Goal: Information Seeking & Learning: Learn about a topic

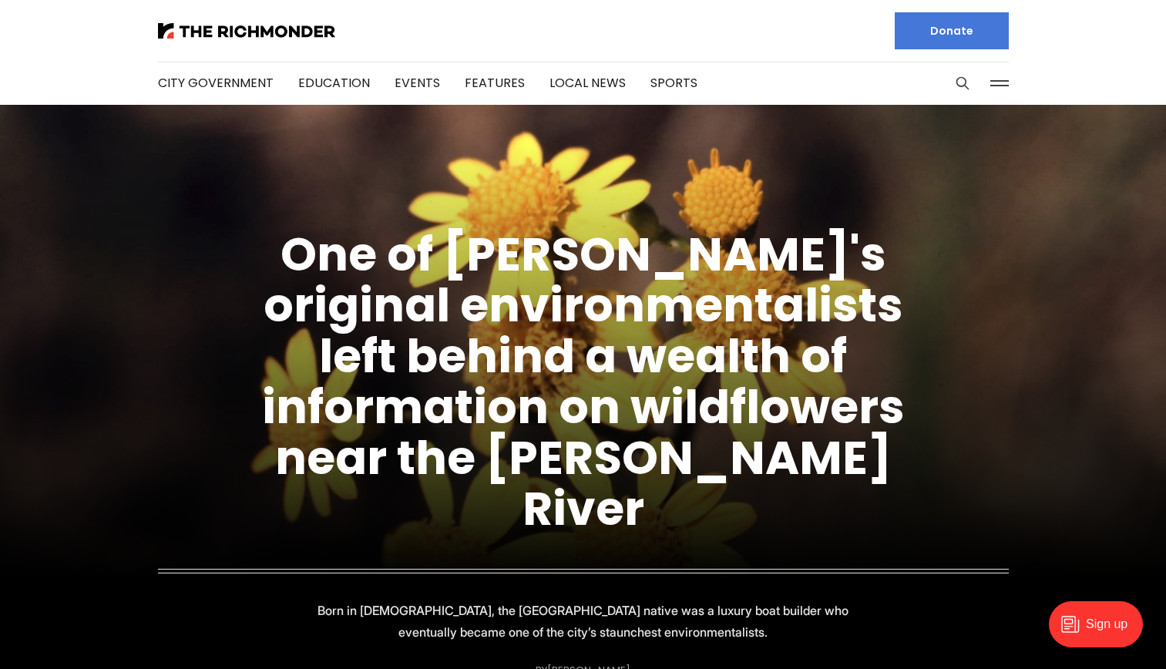
click at [1000, 81] on button at bounding box center [999, 83] width 23 height 23
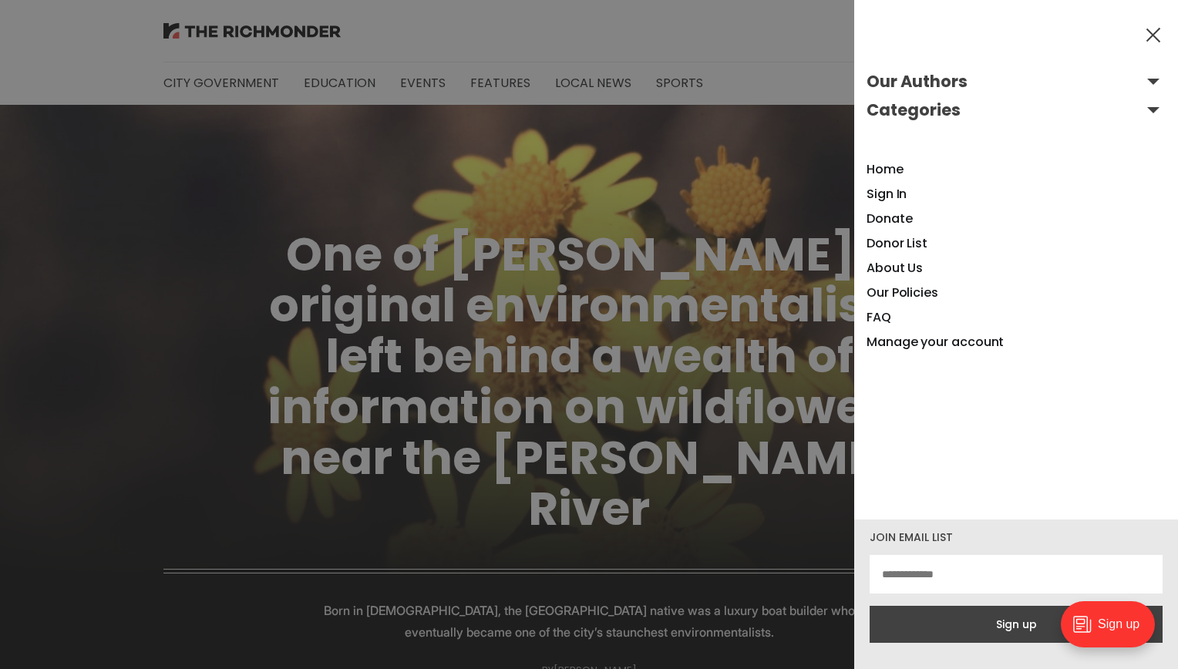
click at [804, 259] on div at bounding box center [589, 334] width 1178 height 669
click at [879, 161] on link "Home" at bounding box center [884, 169] width 37 height 18
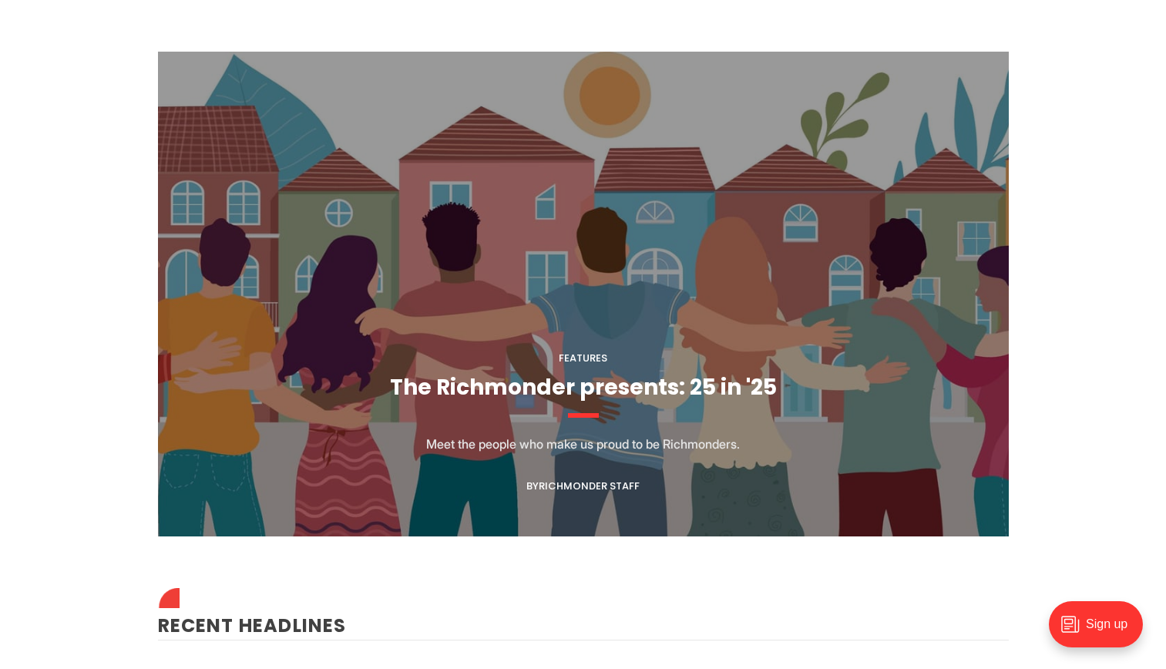
scroll to position [1408, 0]
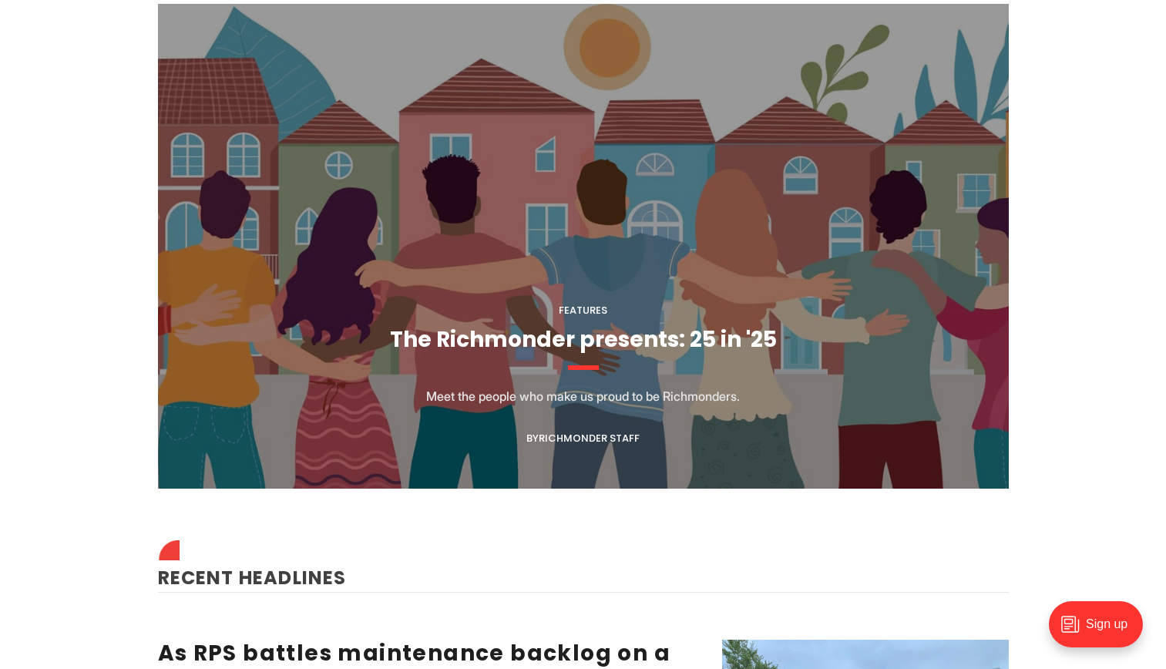
click at [527, 384] on figcaption "Features The Richmonder presents: 25 in '25 Meet the people who make us proud t…" at bounding box center [583, 246] width 851 height 485
click at [587, 355] on figcaption "Features The Richmonder presents: 25 in '25 Meet the people who make us proud t…" at bounding box center [583, 246] width 851 height 485
click at [571, 348] on link "The Richmonder presents: 25 in '25" at bounding box center [583, 340] width 387 height 30
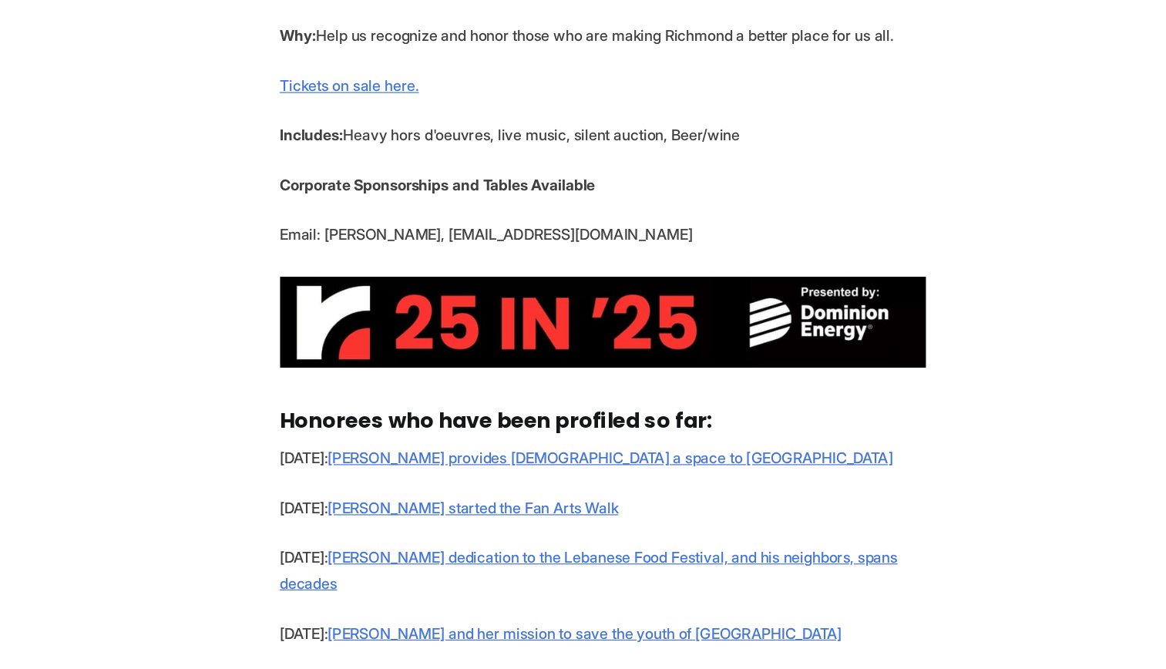
scroll to position [811, 0]
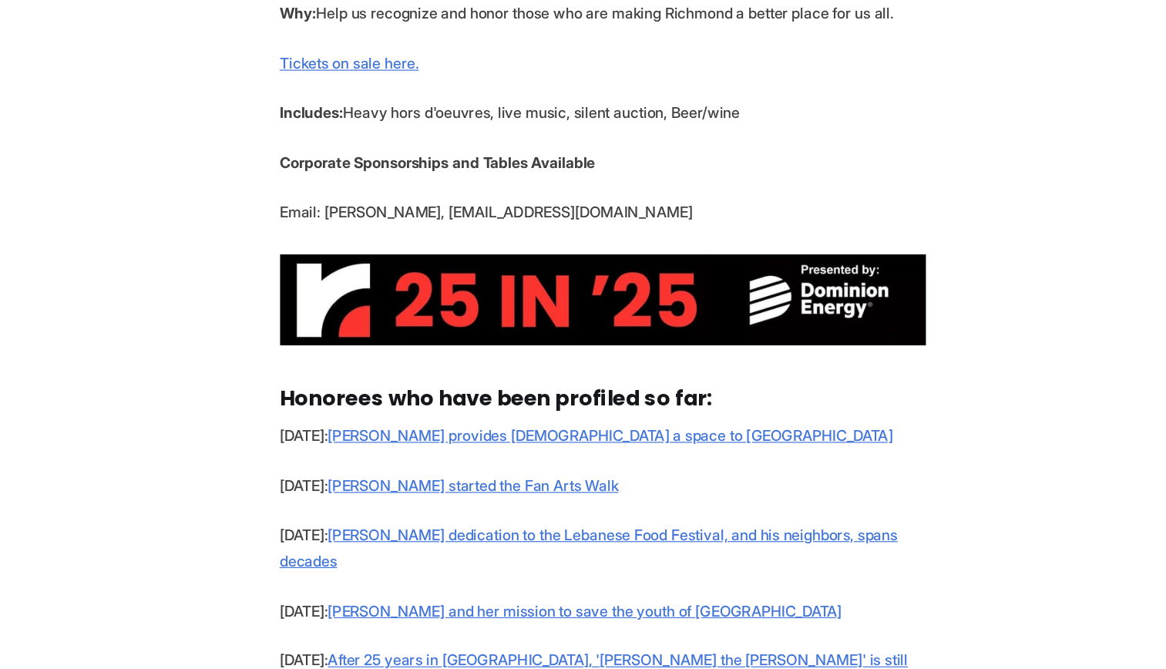
drag, startPoint x: 797, startPoint y: 268, endPoint x: 806, endPoint y: 187, distance: 82.1
click at [806, 187] on section "Part of The Richmonder's mission is to bring Richmond together through storytel…" at bounding box center [583, 491] width 1166 height 1570
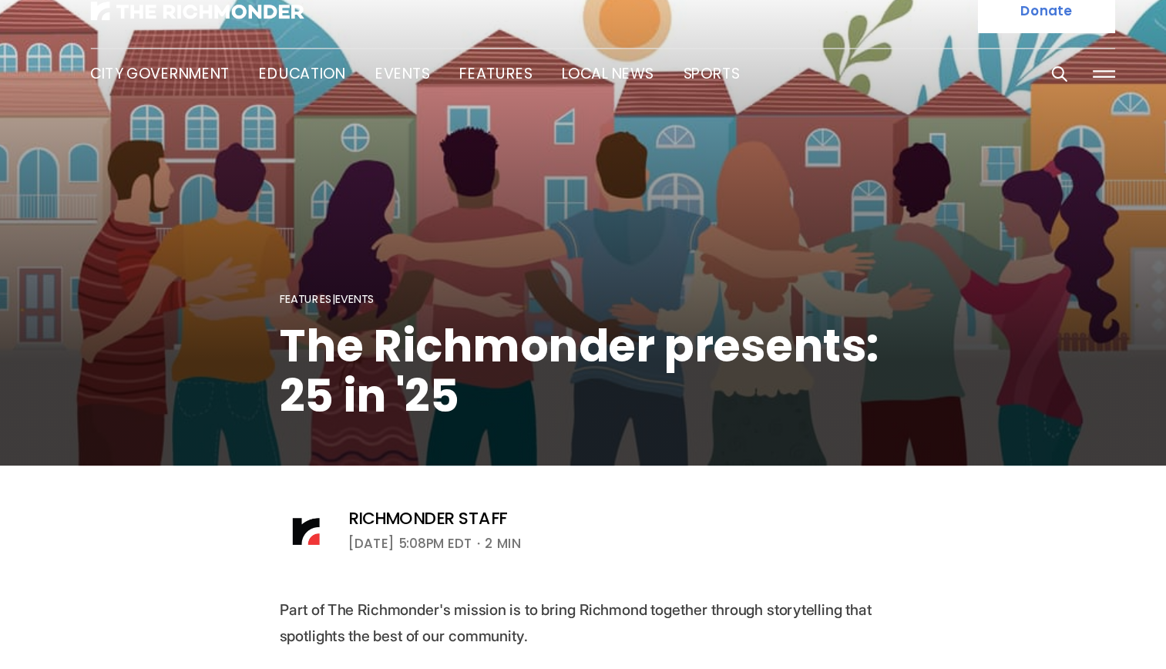
scroll to position [0, 0]
